Goal: Check status

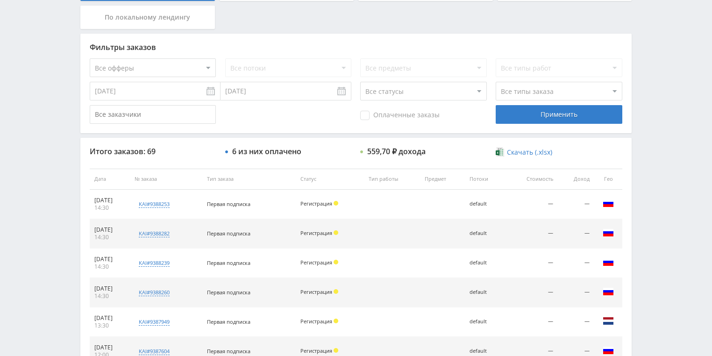
scroll to position [150, 0]
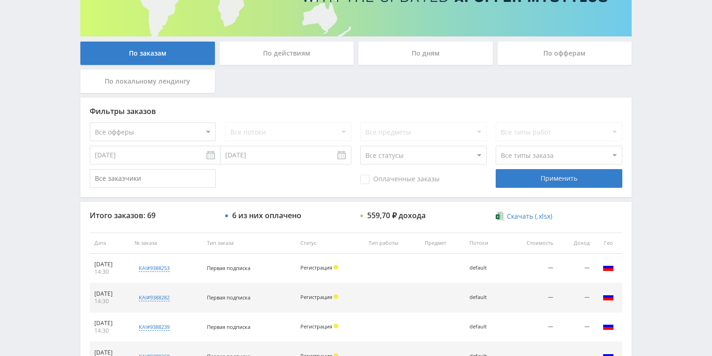
click at [274, 58] on div "По действиям" at bounding box center [287, 53] width 135 height 23
click at [0, 0] on input "По действиям" at bounding box center [0, 0] width 0 height 0
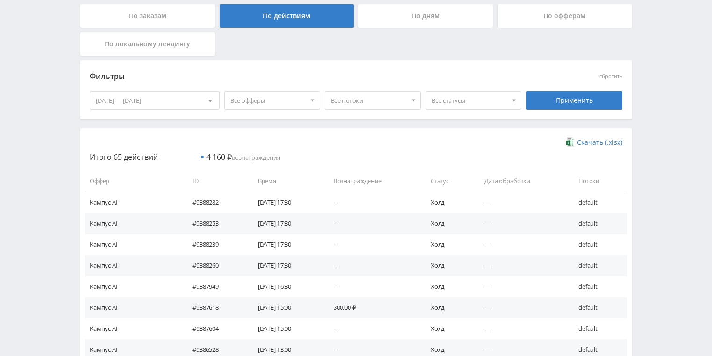
click at [381, 27] on div "По дням" at bounding box center [425, 15] width 135 height 23
click at [0, 0] on input "По дням" at bounding box center [0, 0] width 0 height 0
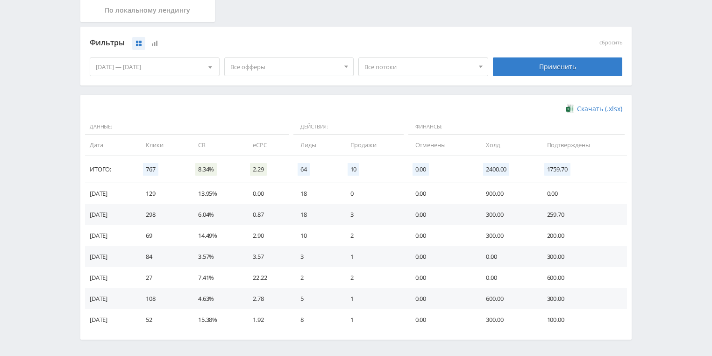
scroll to position [255, 0]
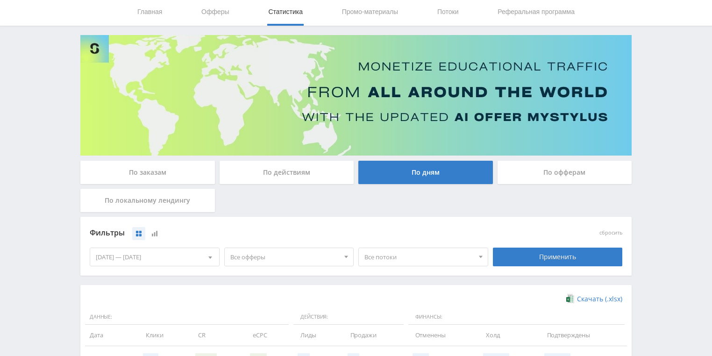
click at [297, 170] on div "По действиям" at bounding box center [287, 172] width 135 height 23
click at [0, 0] on input "По действиям" at bounding box center [0, 0] width 0 height 0
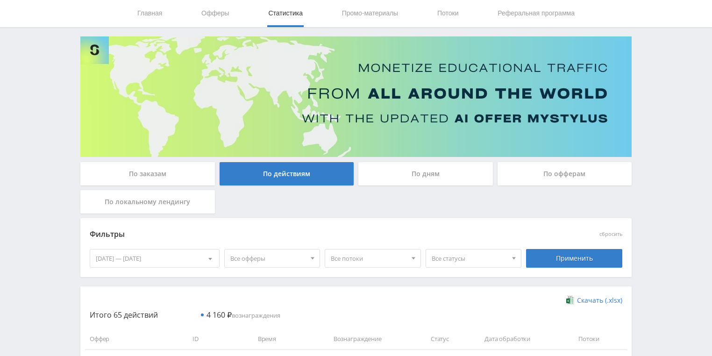
scroll to position [30, 0]
